Goal: Obtain resource: Download file/media

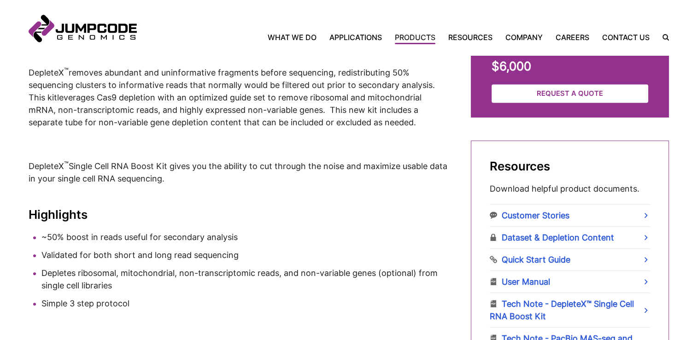
scroll to position [461, 0]
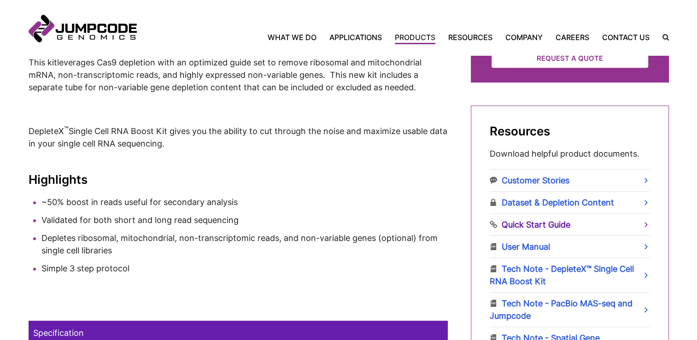
click at [526, 226] on link "Quick Start Guide" at bounding box center [570, 225] width 160 height 22
click at [536, 248] on link "User Manual" at bounding box center [570, 247] width 160 height 22
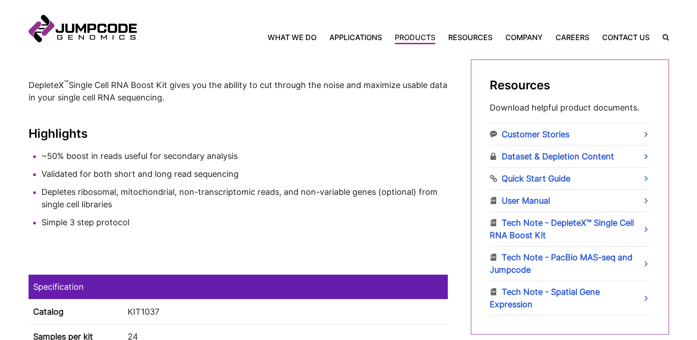
scroll to position [507, 0]
click at [568, 151] on link "Dataset & Depletion Content" at bounding box center [570, 157] width 160 height 22
click at [588, 291] on link "Tech Note - Spatial Gene Expression" at bounding box center [570, 298] width 160 height 34
click at [595, 239] on link "Tech Note - DepleteX™ Single Cell RNA Boost Kit" at bounding box center [570, 229] width 160 height 34
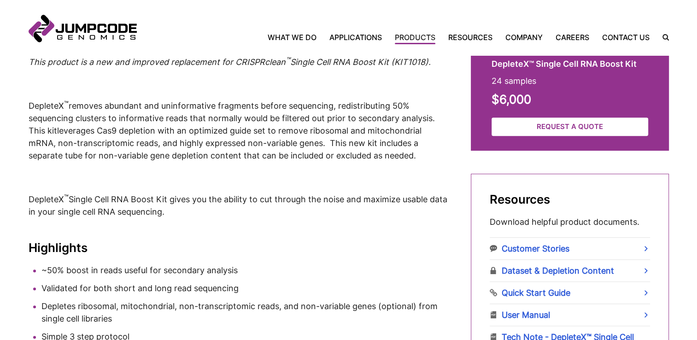
scroll to position [296, 0]
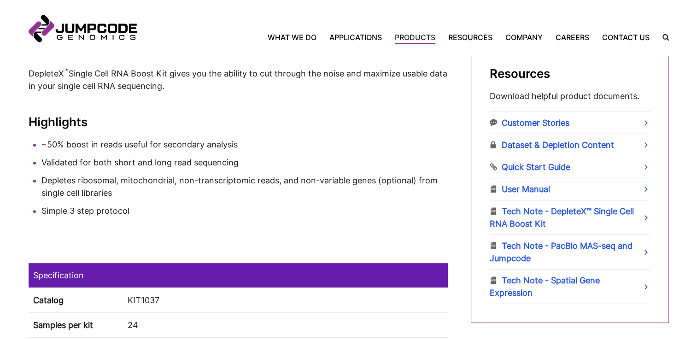
scroll to position [504, 0]
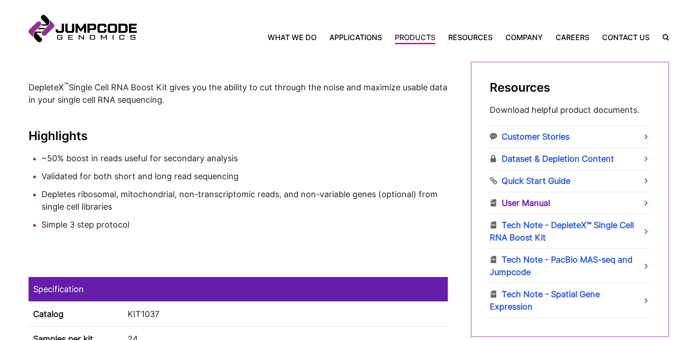
click at [521, 207] on link "User Manual" at bounding box center [570, 203] width 160 height 22
